Goal: Task Accomplishment & Management: Complete application form

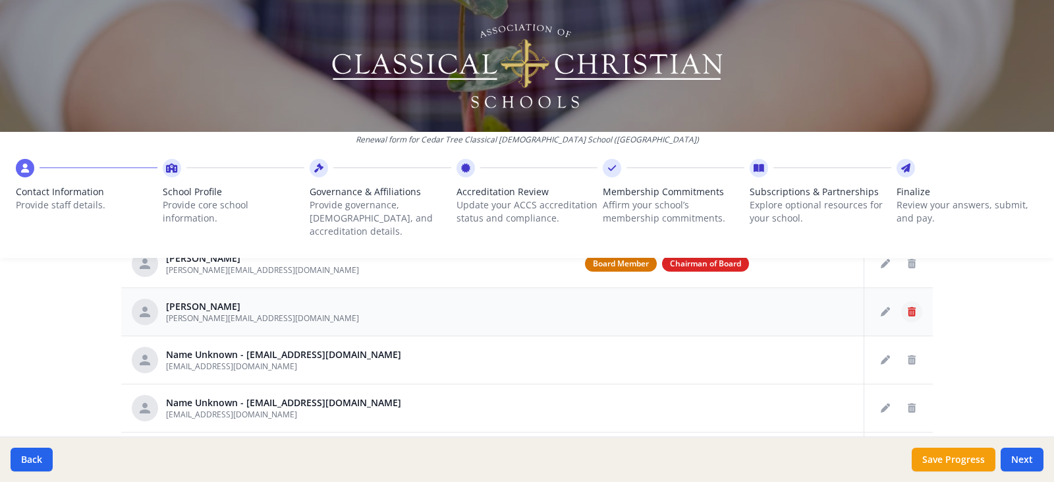
scroll to position [70, 0]
click at [908, 354] on icon "Delete staff" at bounding box center [912, 358] width 8 height 9
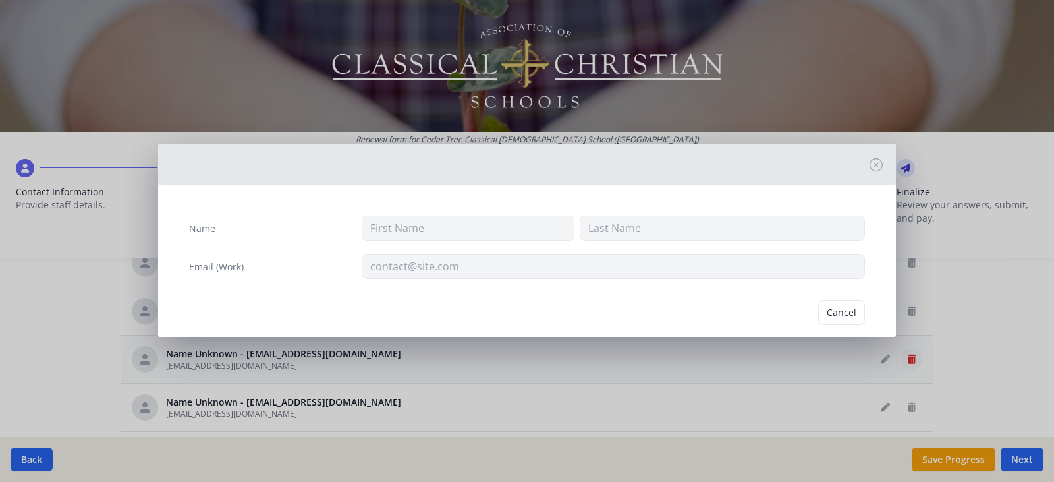
type input "[EMAIL_ADDRESS][DOMAIN_NAME]"
click at [825, 318] on button "Delete" at bounding box center [841, 312] width 45 height 25
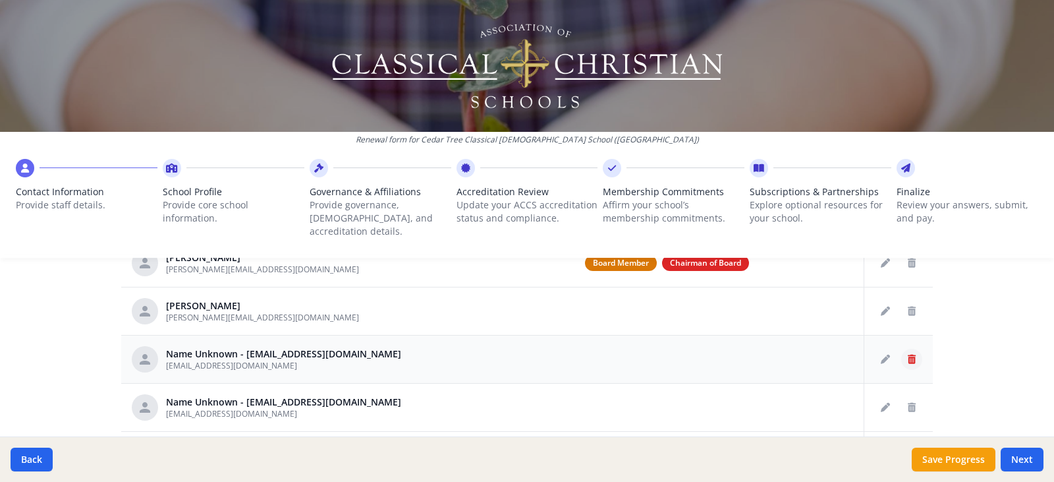
click at [908, 354] on icon "Delete staff" at bounding box center [912, 358] width 8 height 9
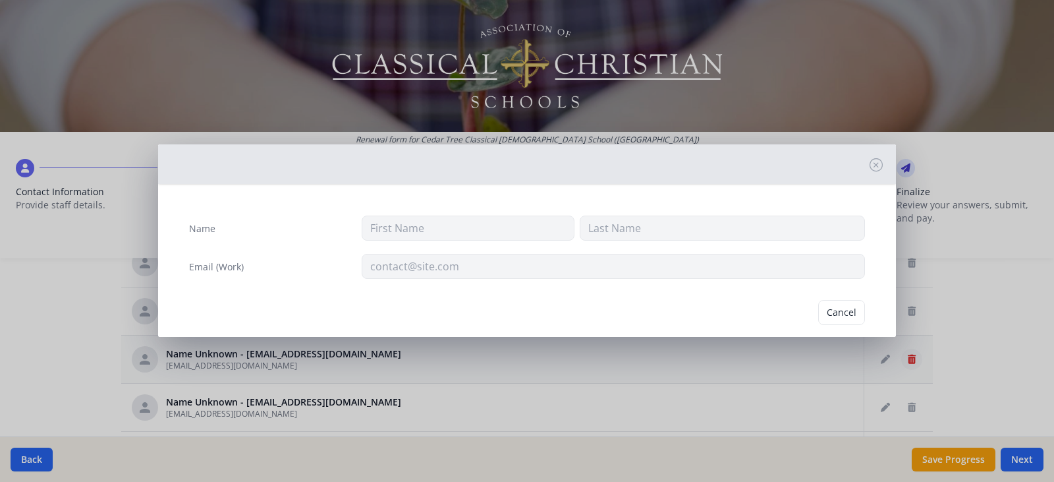
type input "[EMAIL_ADDRESS][DOMAIN_NAME]"
click at [843, 314] on button "Delete" at bounding box center [841, 312] width 45 height 25
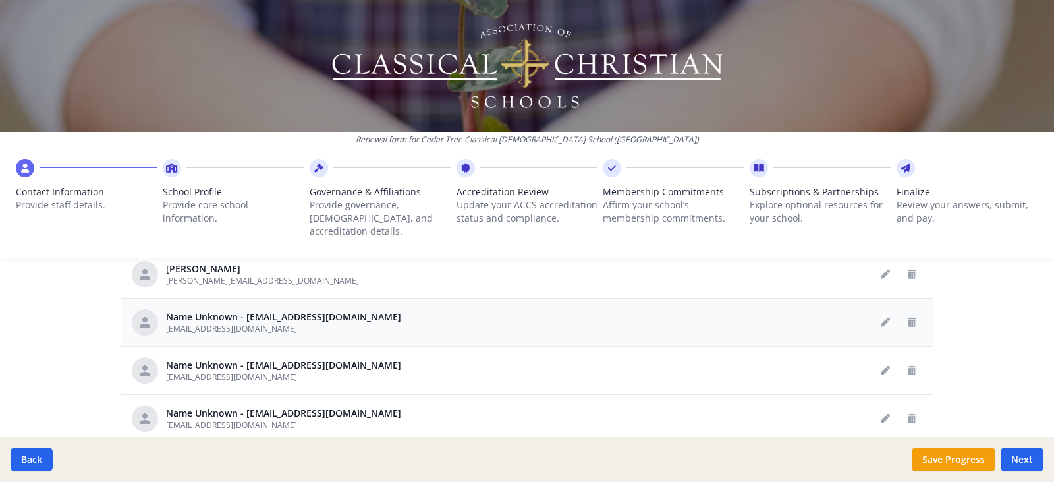
scroll to position [108, 0]
click at [908, 365] on icon "Delete staff" at bounding box center [912, 369] width 8 height 9
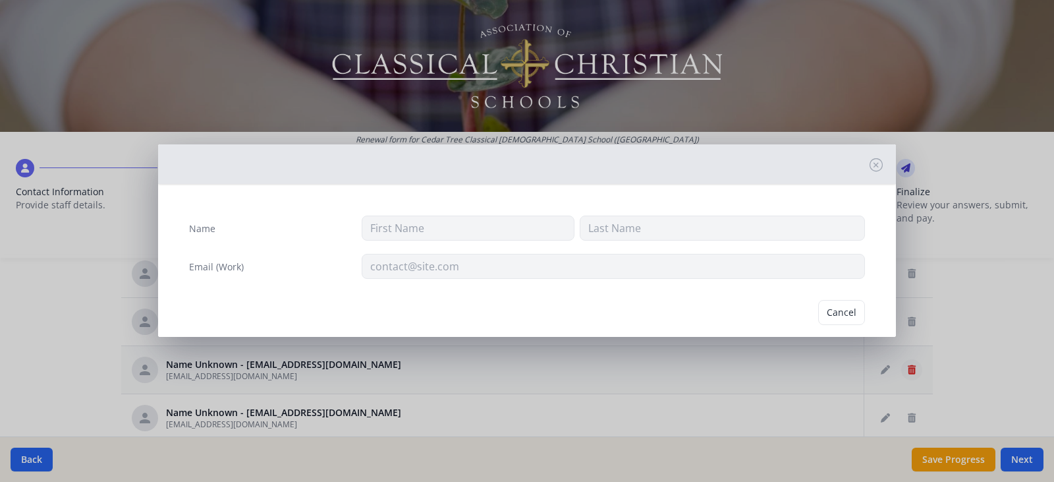
type input "[EMAIL_ADDRESS][DOMAIN_NAME]"
click at [837, 311] on button "Delete" at bounding box center [841, 312] width 45 height 25
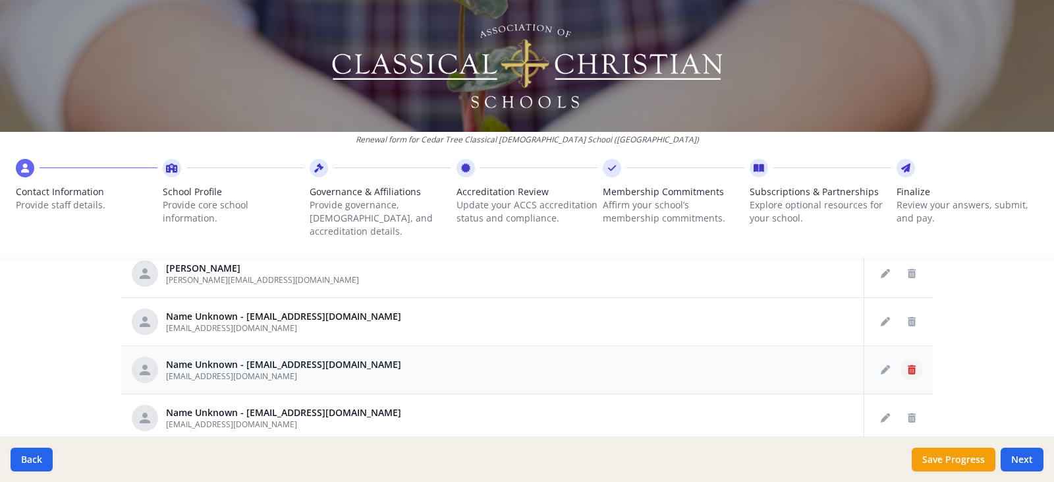
click at [901, 362] on button "Delete staff" at bounding box center [911, 369] width 21 height 21
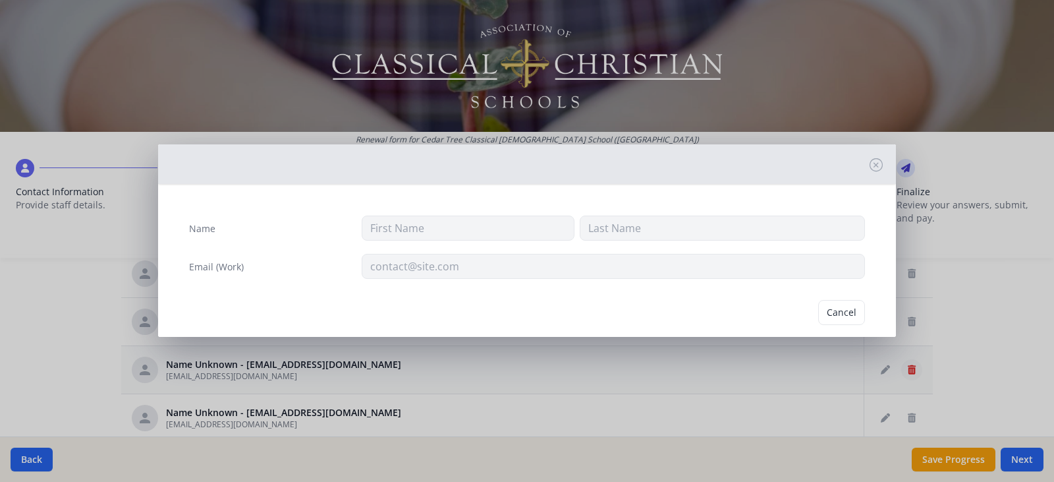
type input "[EMAIL_ADDRESS][DOMAIN_NAME]"
click at [839, 308] on button "Delete" at bounding box center [841, 312] width 45 height 25
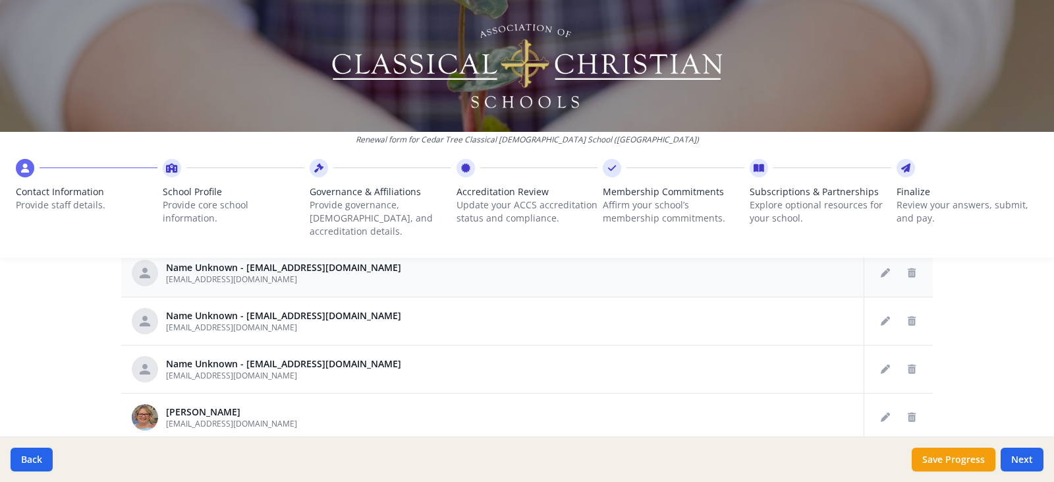
scroll to position [206, 0]
click at [902, 310] on button "Delete staff" at bounding box center [911, 320] width 21 height 21
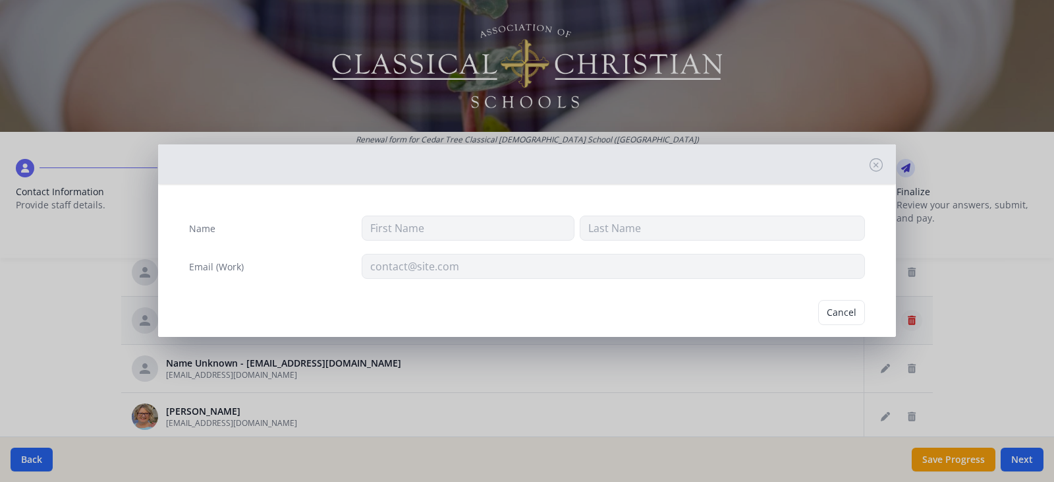
type input "[EMAIL_ADDRESS][DOMAIN_NAME]"
click at [837, 312] on button "Delete" at bounding box center [841, 312] width 45 height 25
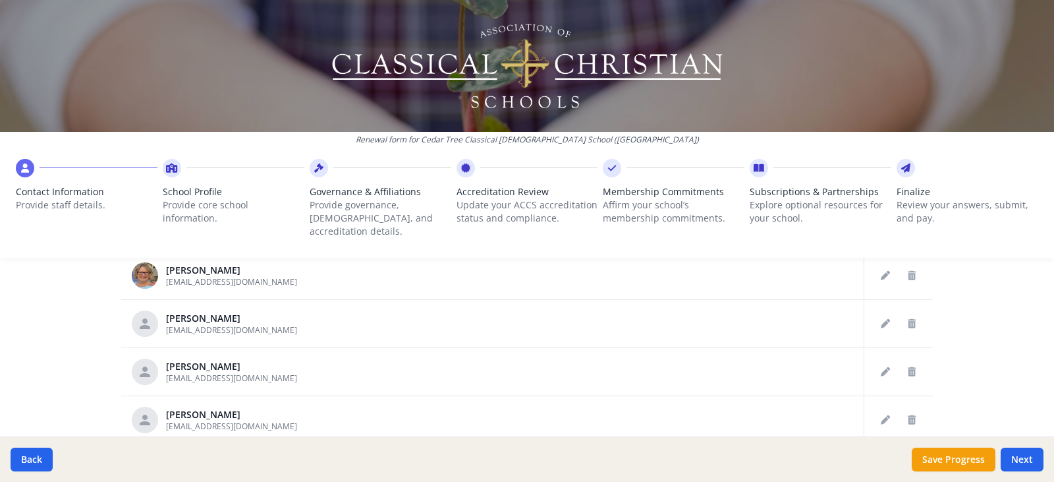
scroll to position [299, 0]
click at [908, 366] on icon "Delete staff" at bounding box center [912, 370] width 8 height 9
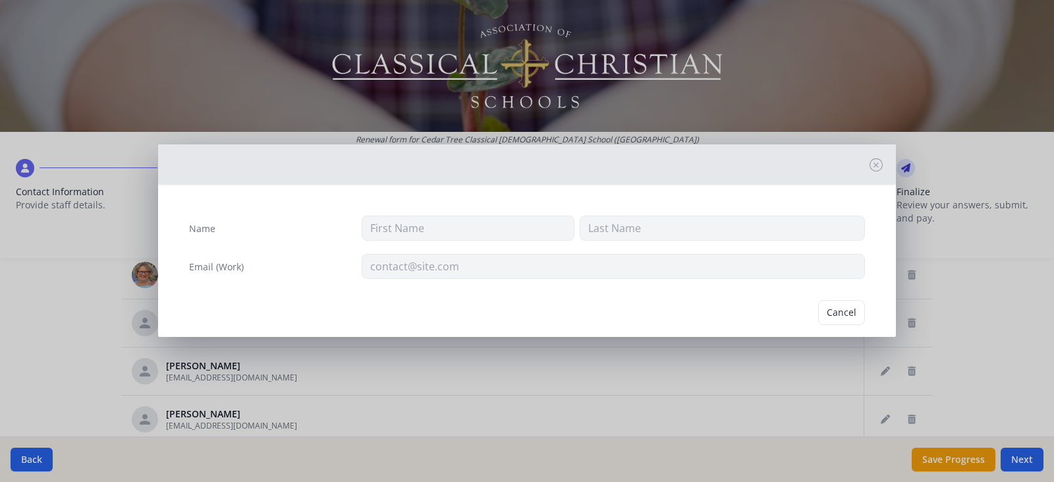
type input "[PERSON_NAME]"
type input "Kuypers"
type input "[EMAIL_ADDRESS][DOMAIN_NAME]"
click at [832, 319] on button "Delete" at bounding box center [841, 312] width 45 height 25
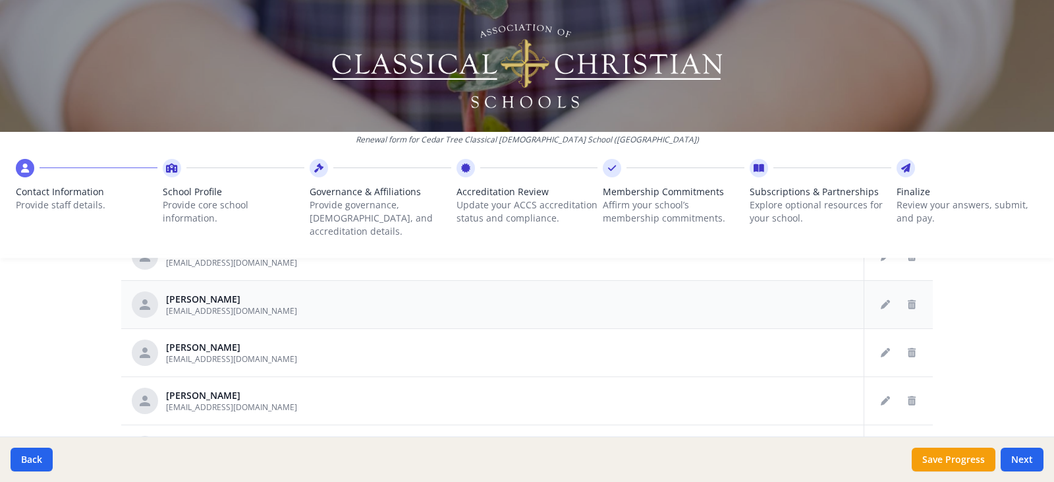
scroll to position [377, 0]
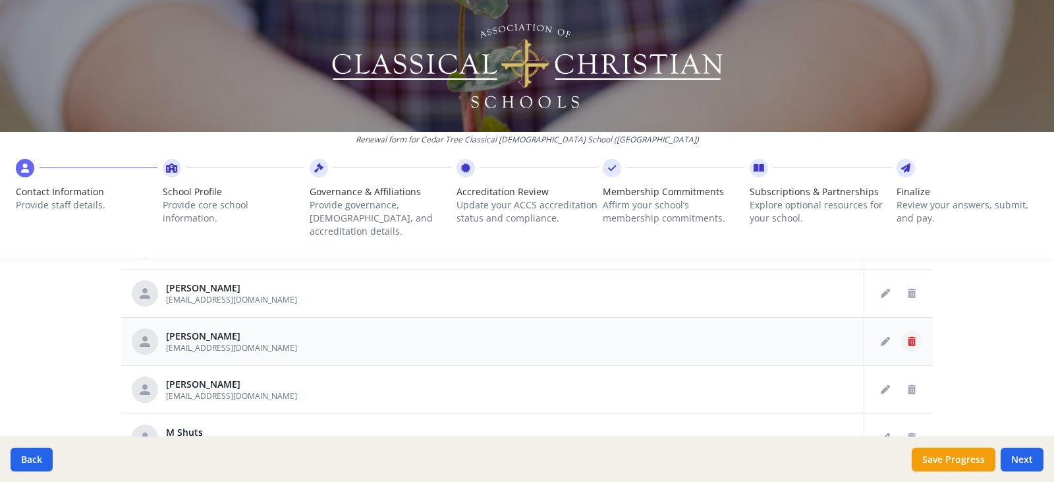
click at [908, 337] on icon "Delete staff" at bounding box center [912, 341] width 8 height 9
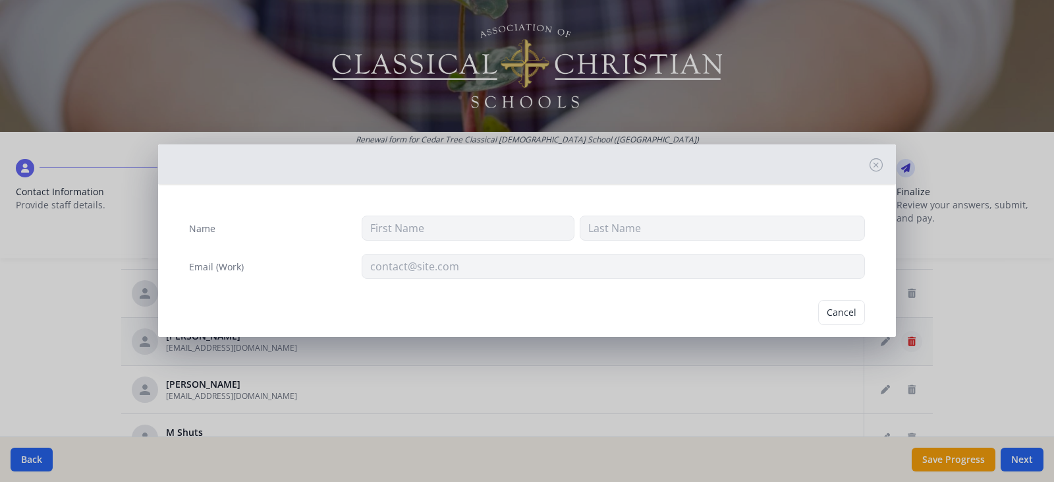
type input "[PERSON_NAME]"
type input "[EMAIL_ADDRESS][DOMAIN_NAME]"
click at [837, 310] on button "Delete" at bounding box center [841, 312] width 45 height 25
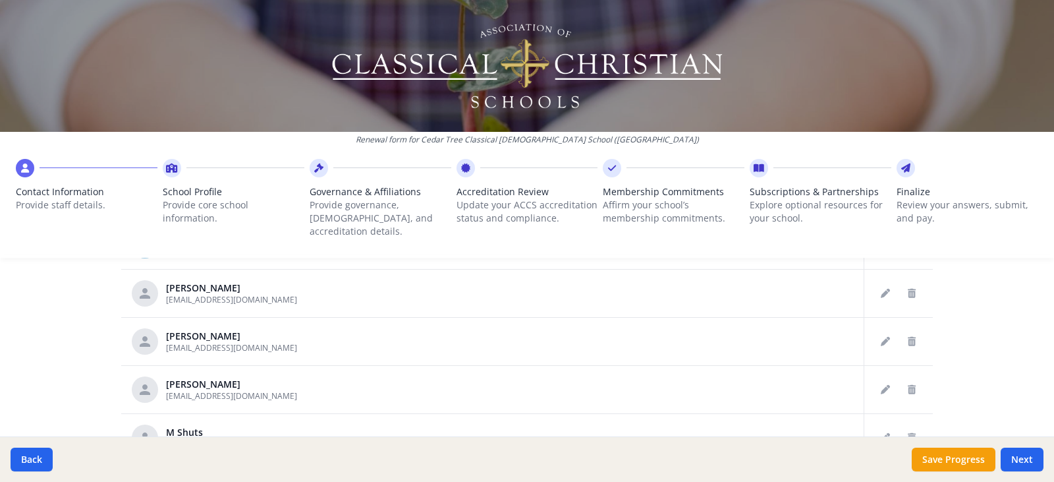
scroll to position [329, 0]
click at [908, 385] on icon "Delete staff" at bounding box center [912, 389] width 8 height 9
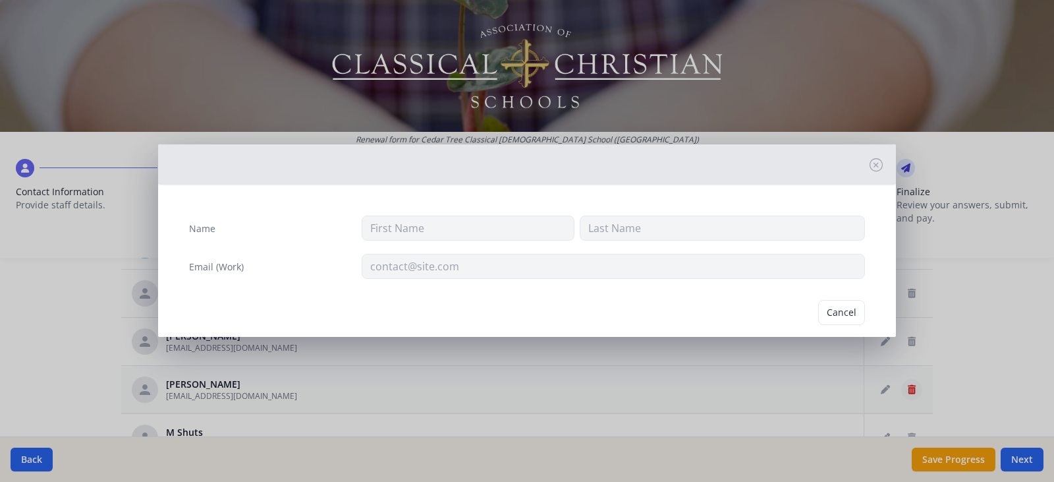
type input "[PERSON_NAME]"
type input "[EMAIL_ADDRESS][DOMAIN_NAME]"
click at [847, 303] on button "Delete" at bounding box center [841, 312] width 45 height 25
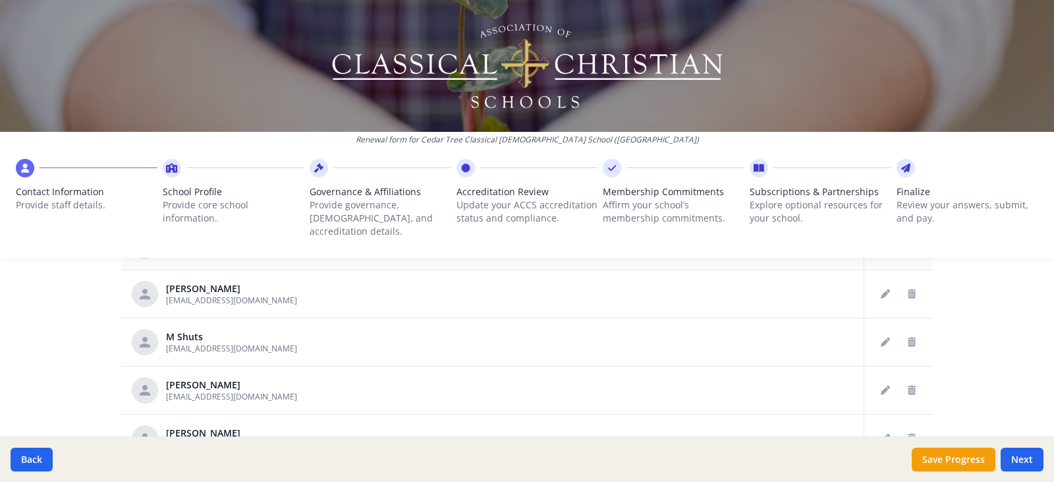
scroll to position [738, 0]
click at [908, 337] on icon "Delete staff" at bounding box center [912, 341] width 8 height 9
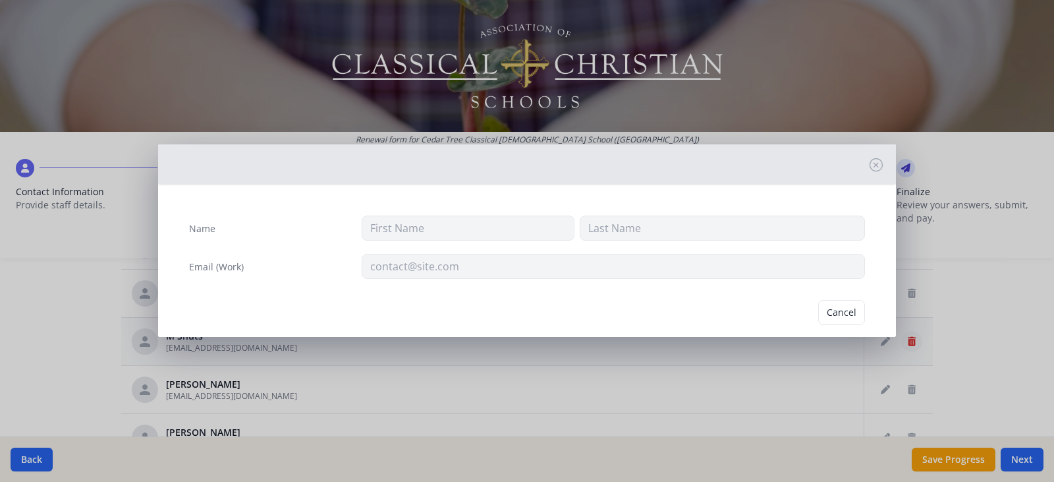
type input "M"
type input "Shuts"
type input "[EMAIL_ADDRESS][DOMAIN_NAME]"
click at [845, 310] on button "Delete" at bounding box center [841, 312] width 45 height 25
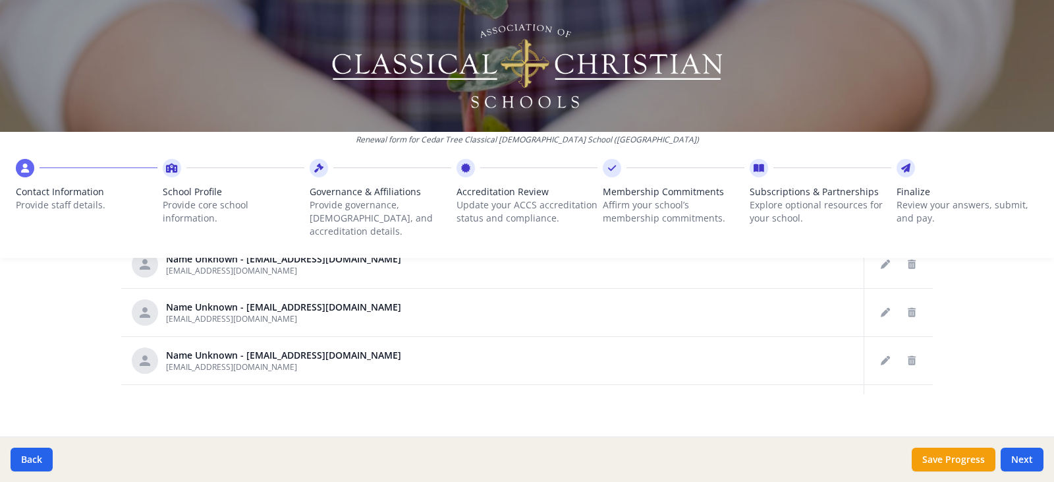
scroll to position [0, 0]
click at [901, 352] on button "Delete staff" at bounding box center [911, 362] width 21 height 21
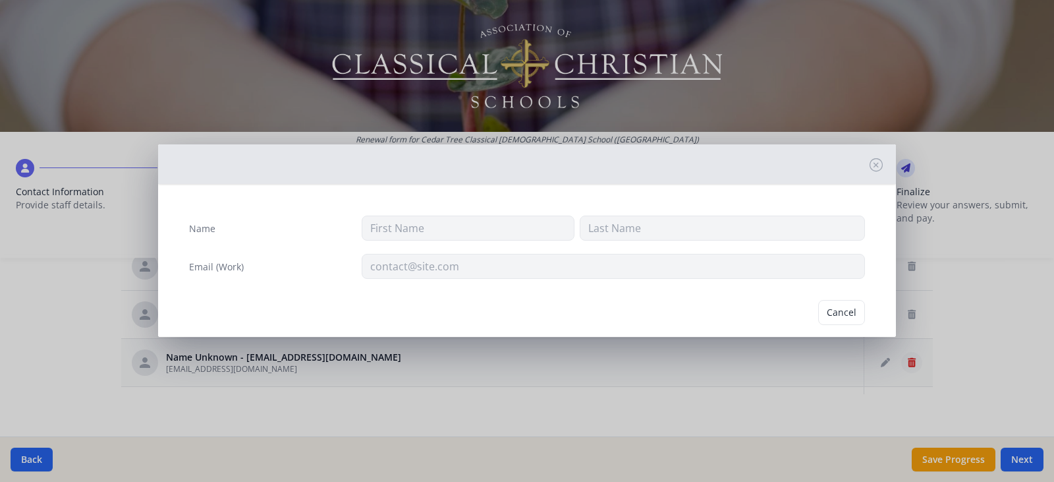
type input "[EMAIL_ADDRESS][DOMAIN_NAME]"
click at [831, 306] on button "Delete" at bounding box center [841, 312] width 45 height 25
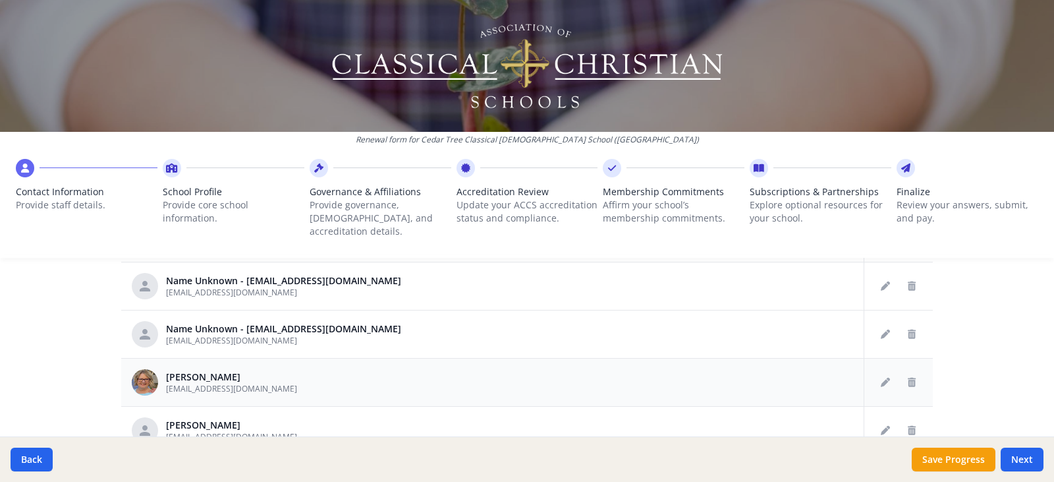
scroll to position [599, 0]
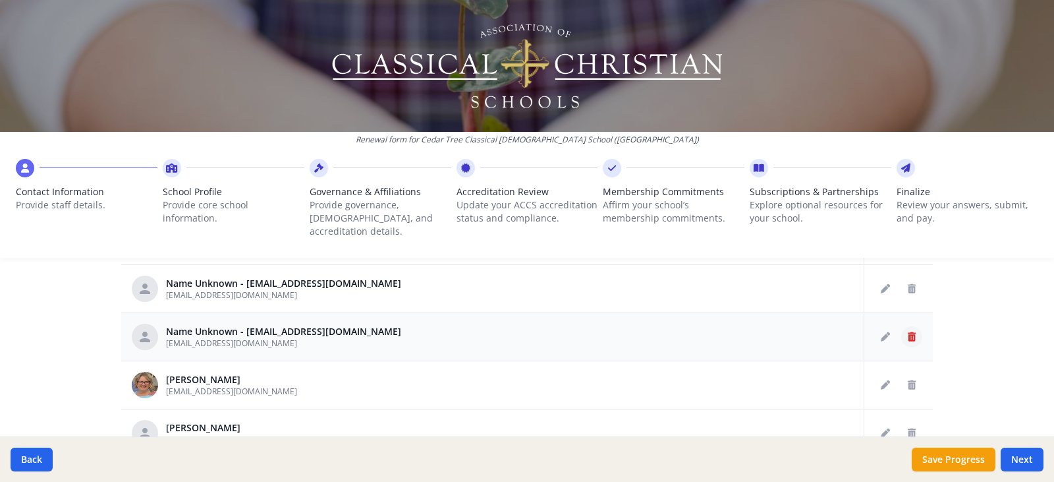
click at [908, 332] on icon "Delete staff" at bounding box center [912, 336] width 8 height 9
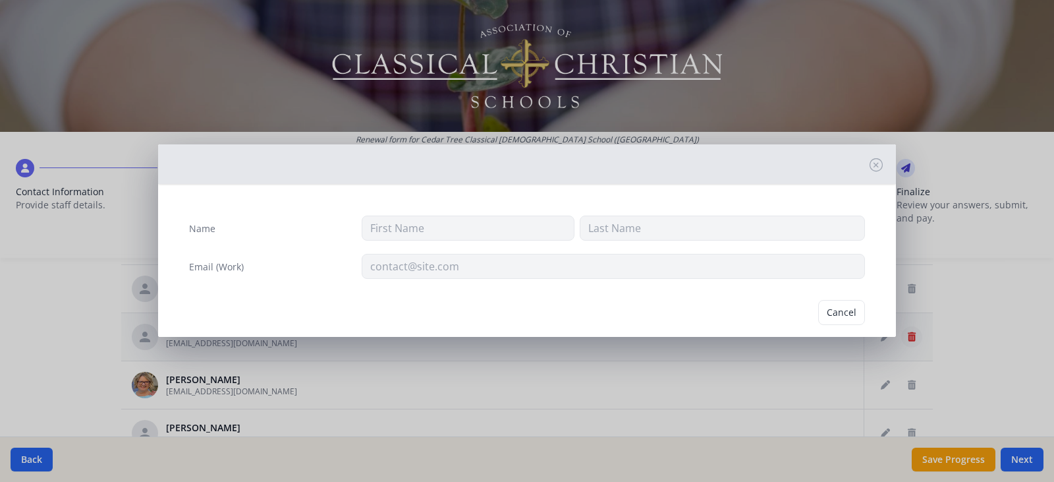
type input "[EMAIL_ADDRESS][DOMAIN_NAME]"
click at [830, 314] on button "Delete" at bounding box center [841, 312] width 45 height 25
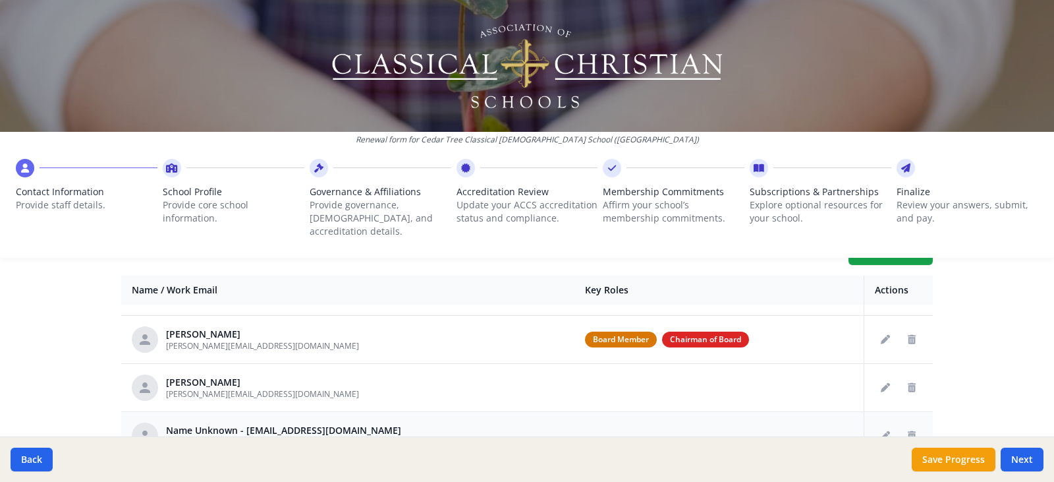
scroll to position [136, 0]
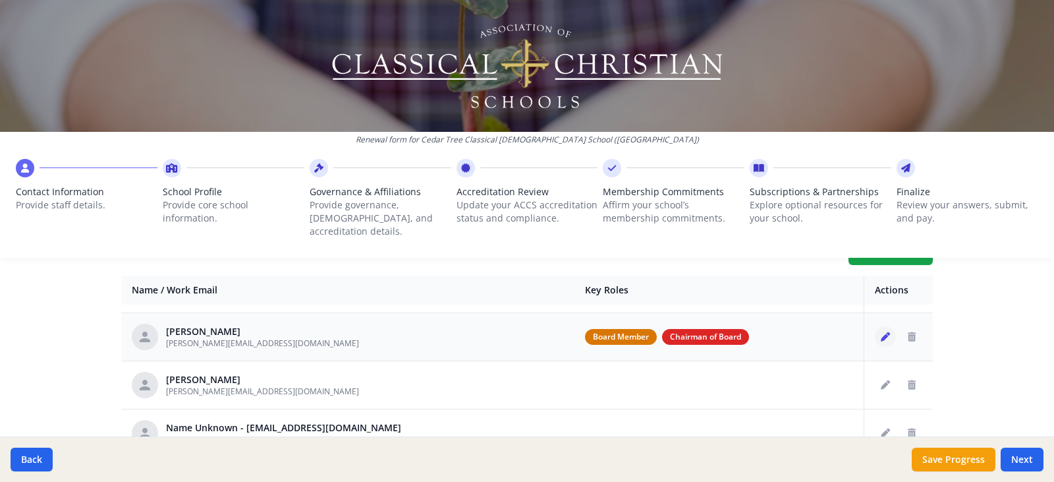
click at [875, 326] on button "Edit staff" at bounding box center [885, 336] width 21 height 21
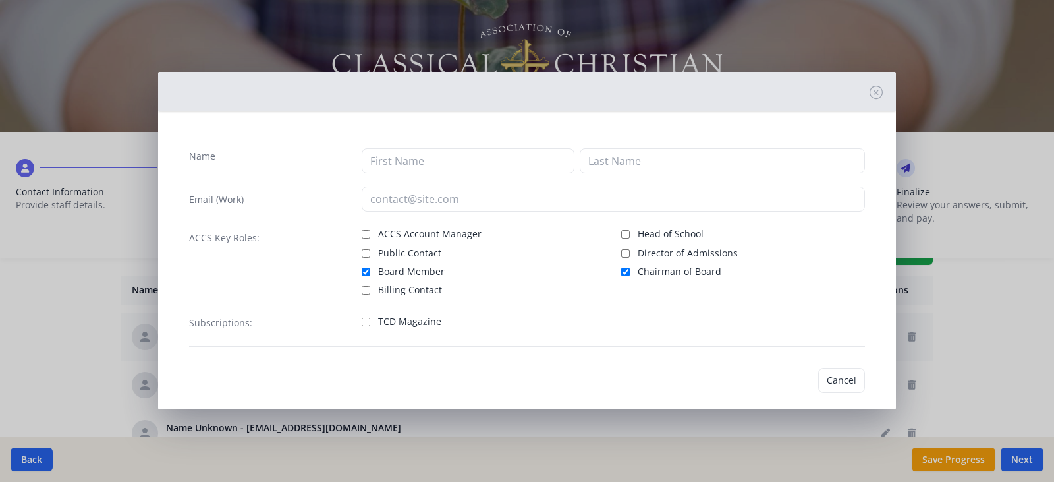
type input "[PERSON_NAME]"
type input "[PERSON_NAME][EMAIL_ADDRESS][DOMAIN_NAME]"
checkbox input "true"
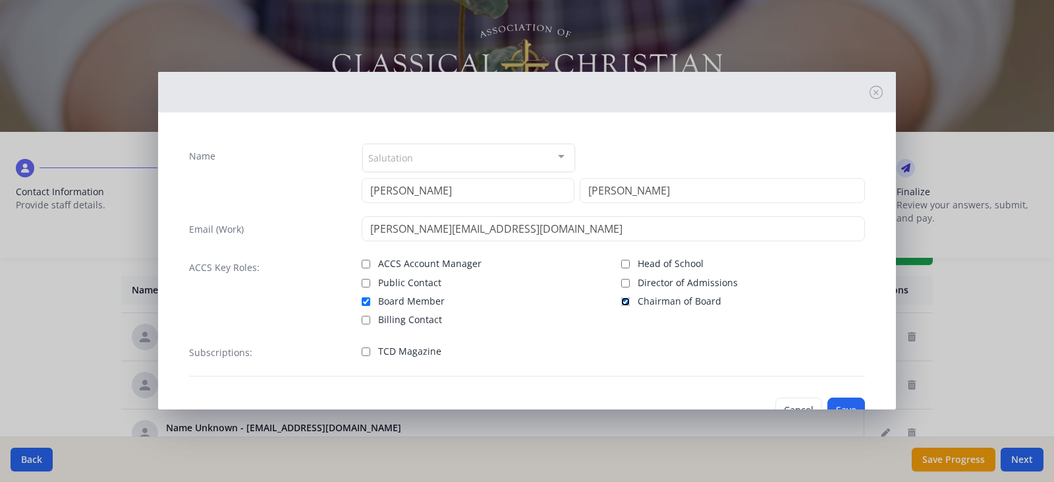
click at [621, 302] on input "Chairman of Board" at bounding box center [625, 301] width 9 height 9
checkbox input "false"
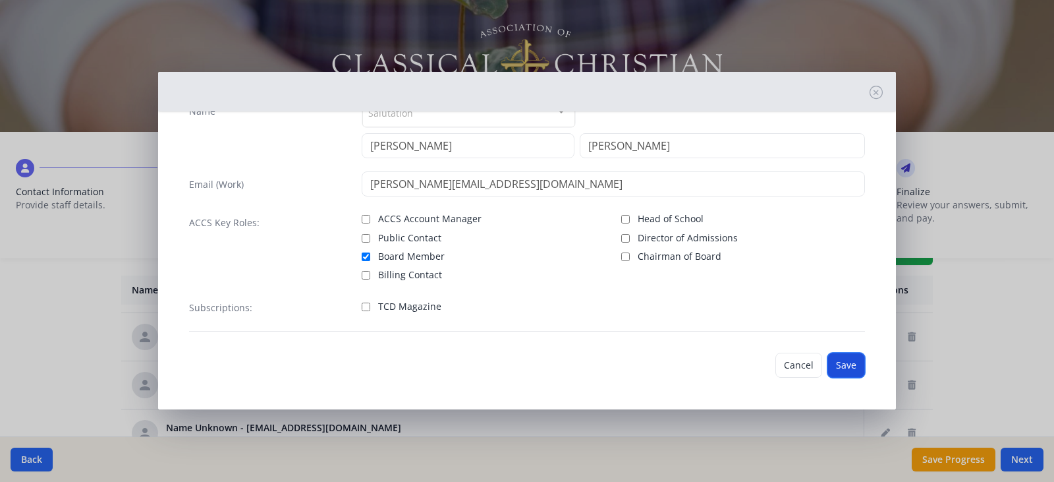
click at [843, 368] on button "Save" at bounding box center [846, 364] width 38 height 25
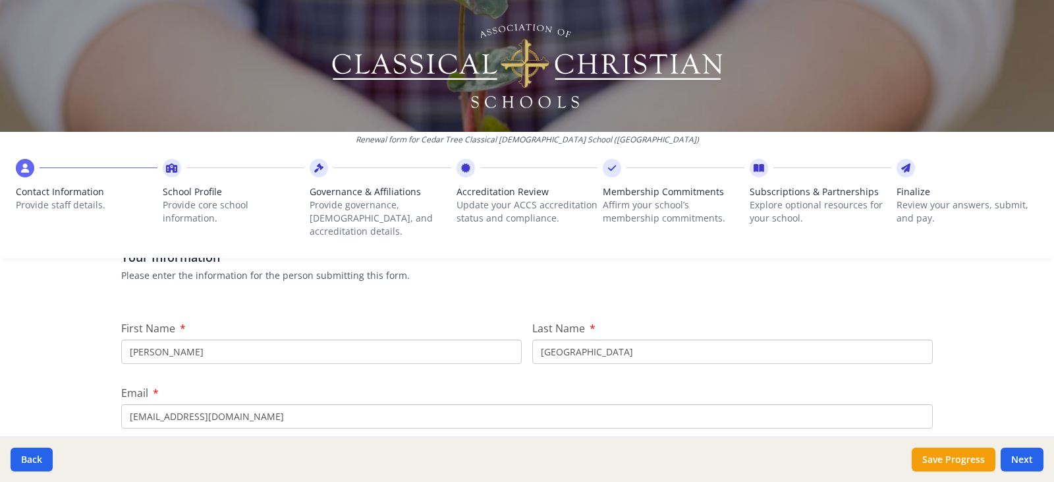
scroll to position [0, 0]
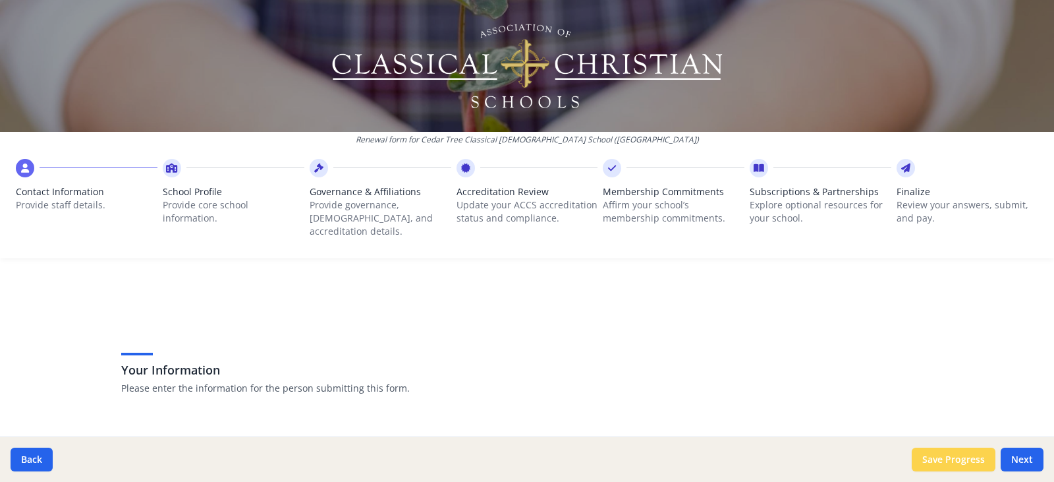
click at [950, 462] on button "Save Progress" at bounding box center [954, 459] width 84 height 24
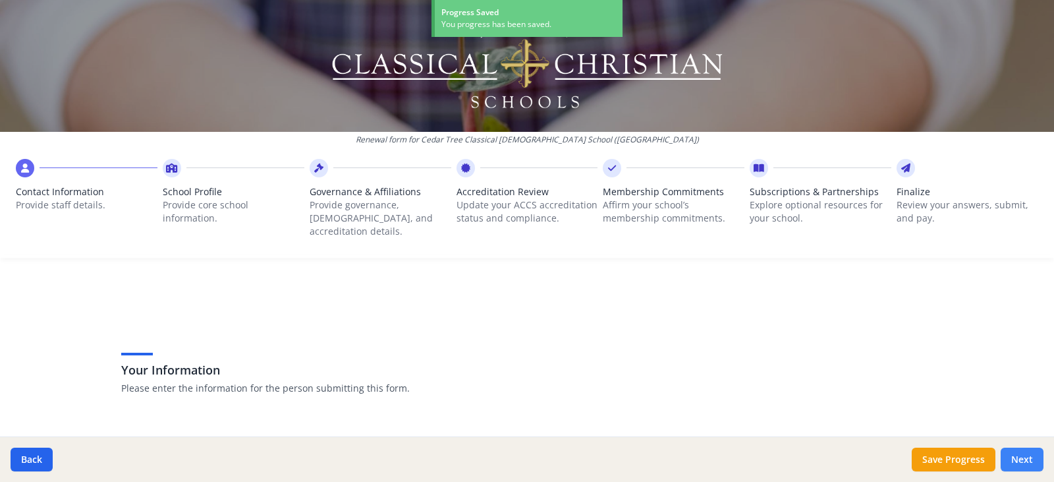
click at [1026, 466] on button "Next" at bounding box center [1022, 459] width 43 height 24
type input "[PHONE_NUMBER]"
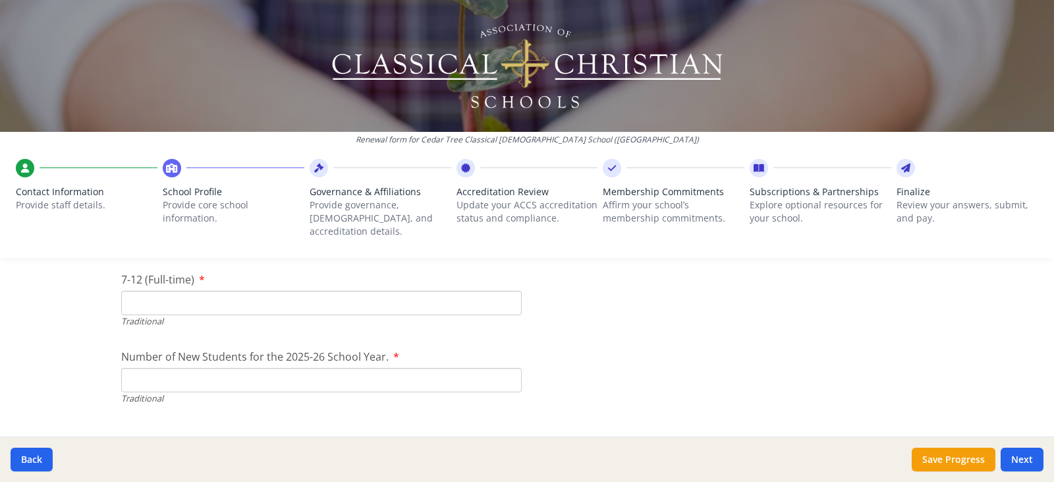
scroll to position [2916, 0]
click at [929, 462] on button "Save Progress" at bounding box center [954, 459] width 84 height 24
